Goal: Task Accomplishment & Management: Use online tool/utility

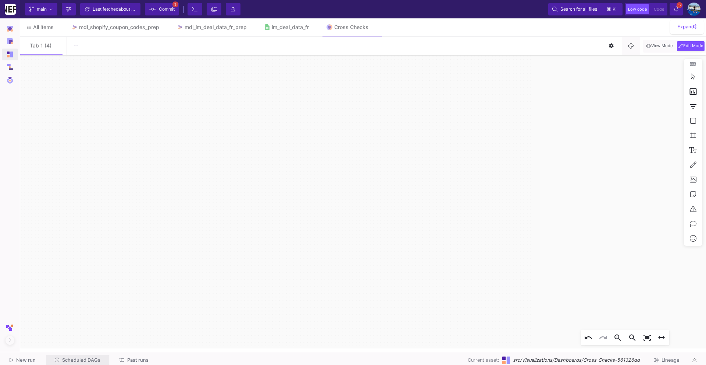
click at [70, 360] on span "Scheduled DAGs" at bounding box center [81, 360] width 38 height 6
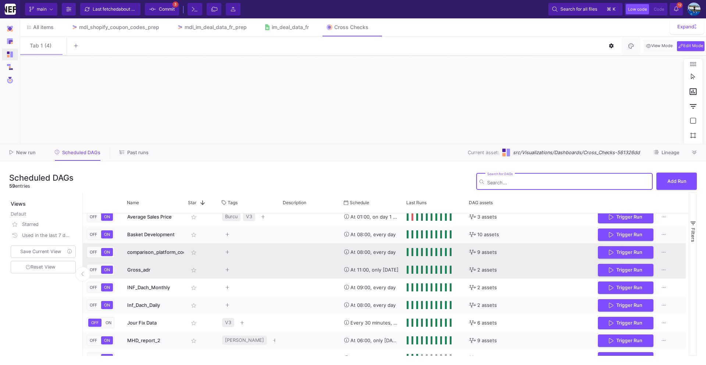
scroll to position [19, 0]
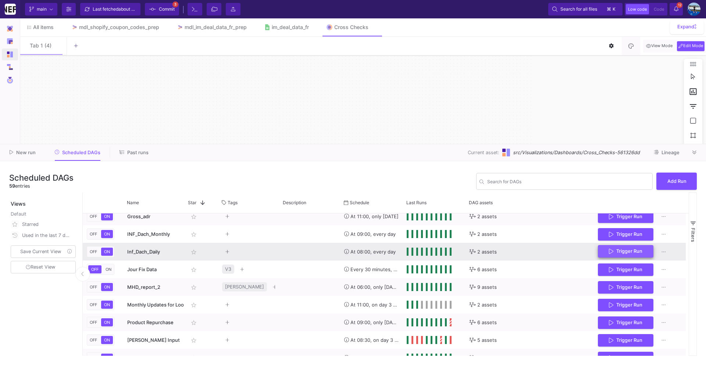
click at [617, 254] on button "Trigger Run" at bounding box center [626, 251] width 56 height 13
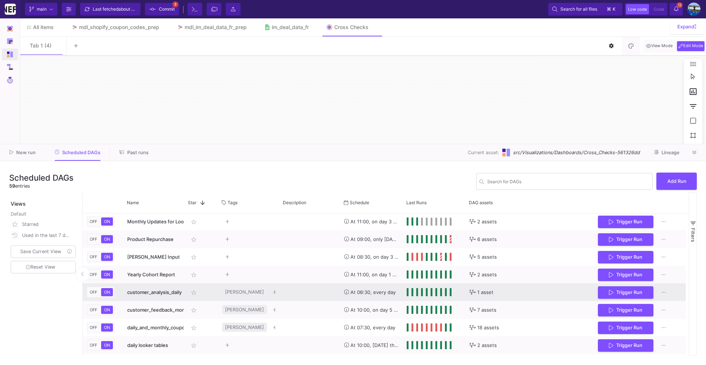
click at [609, 288] on button "Trigger Run" at bounding box center [626, 292] width 56 height 13
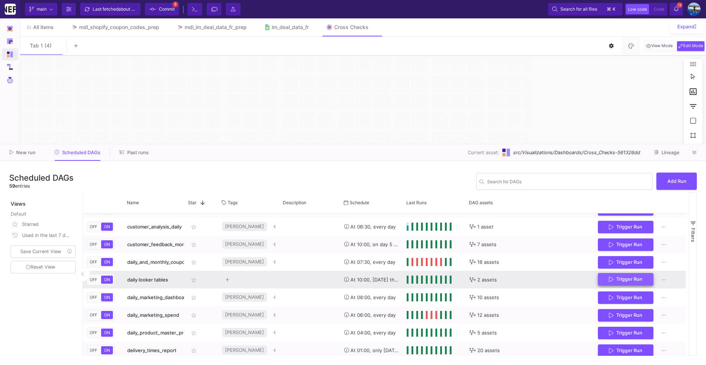
click at [617, 281] on span "Trigger Run" at bounding box center [630, 279] width 26 height 6
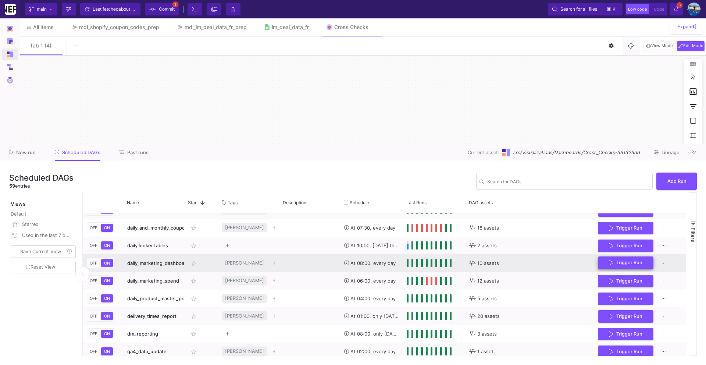
click at [623, 264] on span "Trigger Run" at bounding box center [630, 263] width 26 height 6
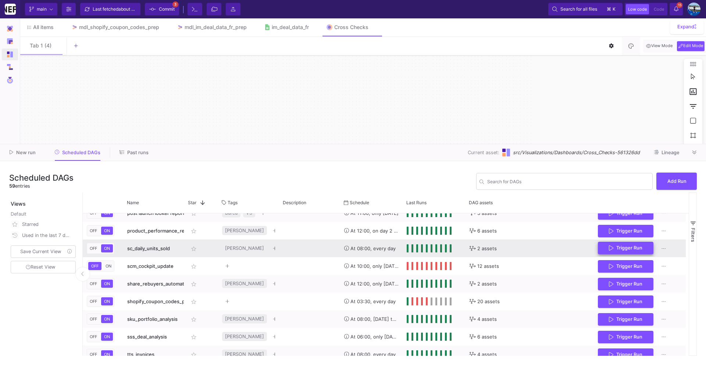
click at [611, 251] on icon "Press SPACE to select this row." at bounding box center [611, 248] width 4 height 6
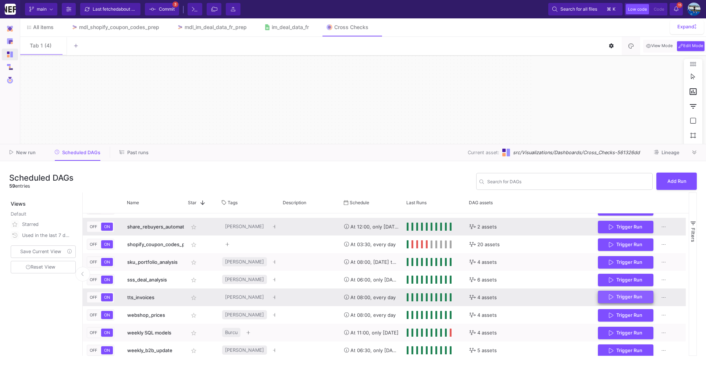
click at [630, 300] on button "Trigger Run" at bounding box center [626, 297] width 56 height 13
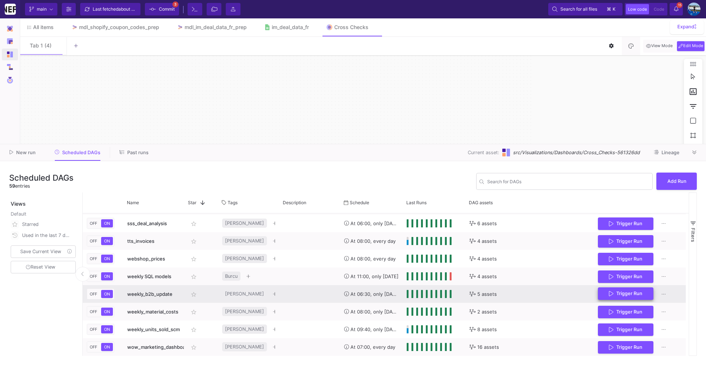
click at [642, 293] on span "Trigger Run" at bounding box center [630, 294] width 26 height 6
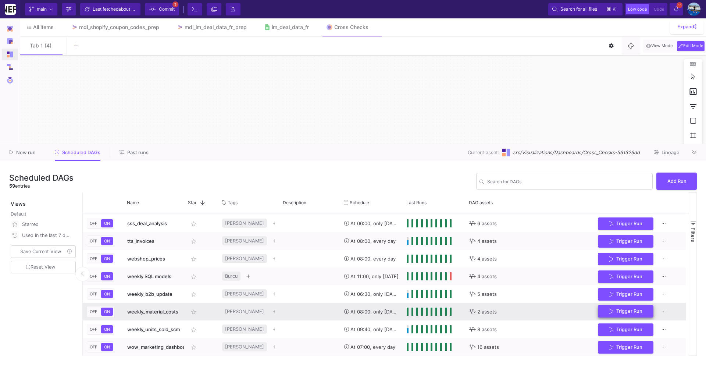
click at [614, 310] on span "Trigger Run" at bounding box center [625, 311] width 33 height 6
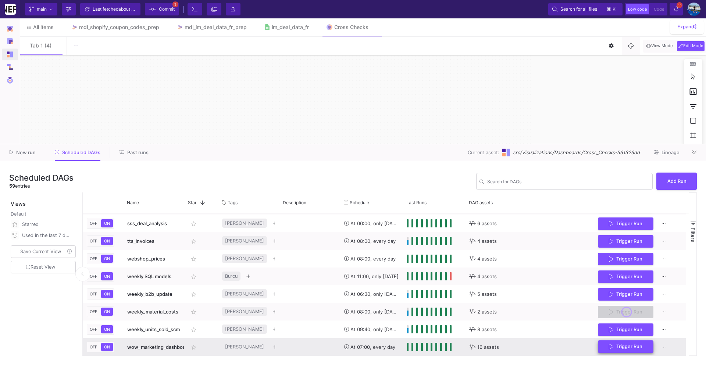
click at [609, 346] on icon "Press SPACE to select this row." at bounding box center [611, 347] width 4 height 6
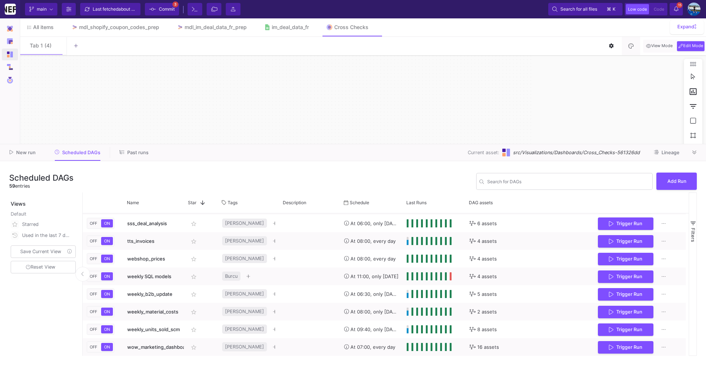
click at [117, 11] on div "Last fetched about 1 hour ago" at bounding box center [115, 9] width 44 height 11
click at [696, 151] on icon at bounding box center [695, 152] width 4 height 5
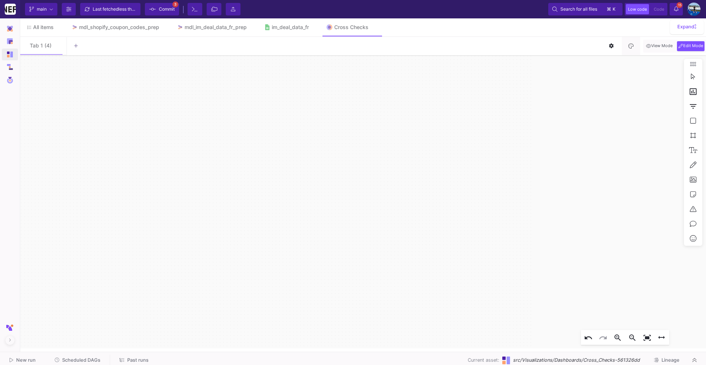
click at [167, 7] on span "Commit" at bounding box center [167, 9] width 16 height 11
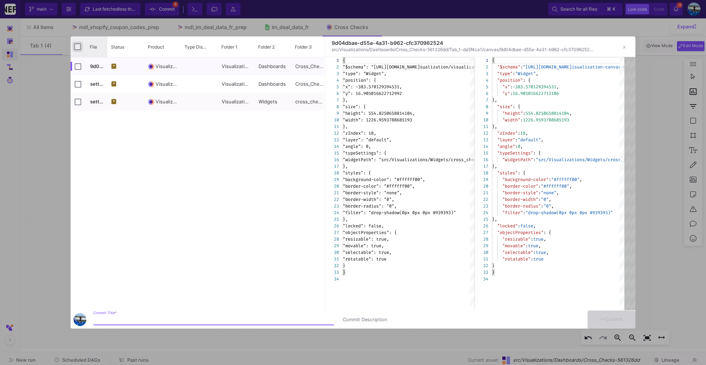
click at [79, 46] on input "Press Space to toggle all rows selection (unchecked)" at bounding box center [77, 46] width 7 height 7
checkbox input "true"
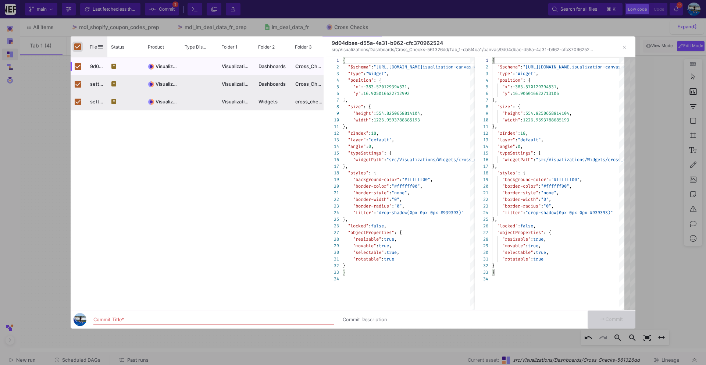
checkbox input "true"
click at [112, 320] on input "Commit Title *" at bounding box center [213, 320] width 241 height 6
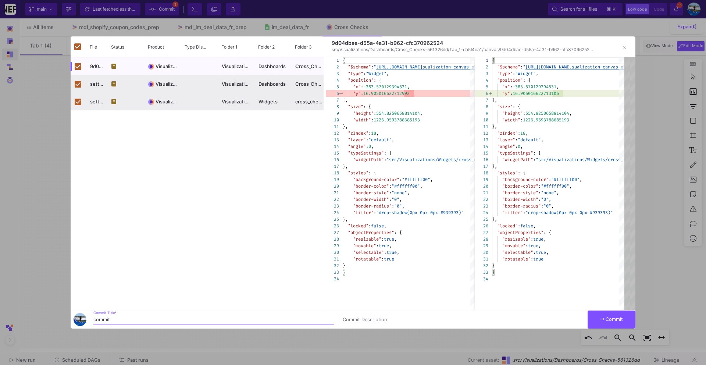
type input "commit"
click at [615, 316] on span "Commit" at bounding box center [611, 319] width 23 height 6
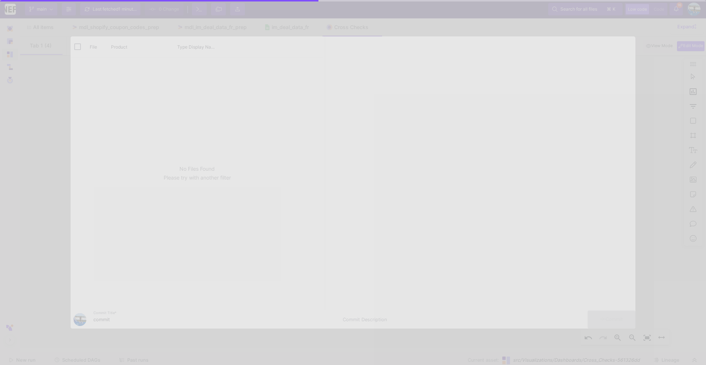
checkbox input "false"
